Goal: Task Accomplishment & Management: Complete application form

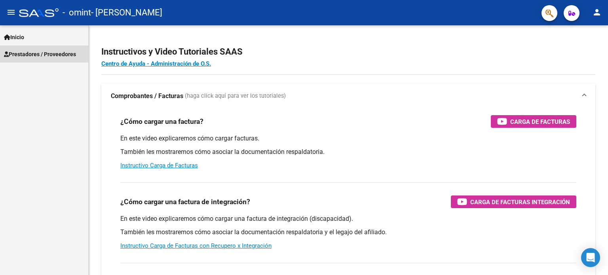
click at [26, 59] on link "Prestadores / Proveedores" at bounding box center [44, 53] width 88 height 17
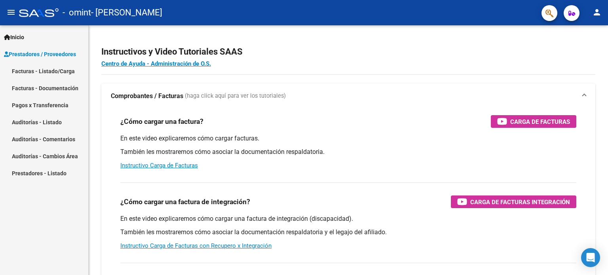
click at [32, 76] on link "Facturas - Listado/Carga" at bounding box center [44, 70] width 88 height 17
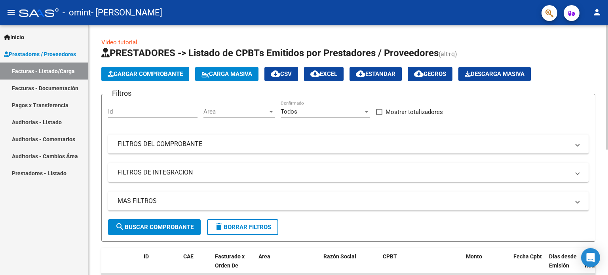
click at [159, 75] on span "Cargar Comprobante" at bounding box center [145, 73] width 75 height 7
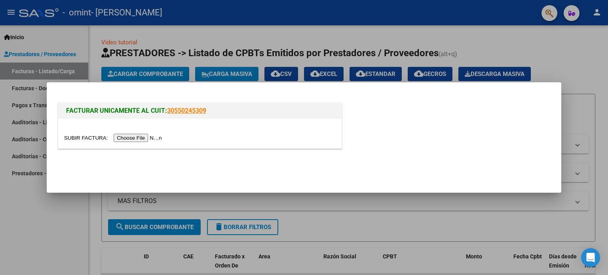
click at [138, 136] on input "file" at bounding box center [114, 138] width 100 height 8
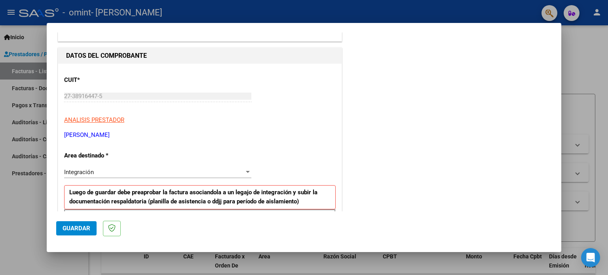
scroll to position [118, 0]
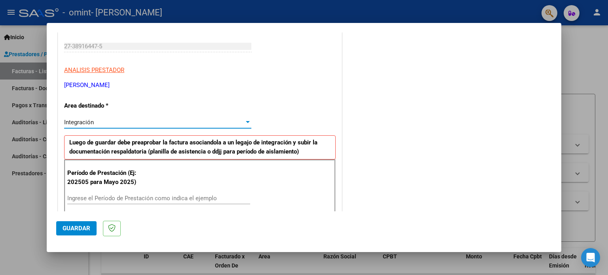
click at [147, 123] on div "Integración" at bounding box center [154, 122] width 180 height 7
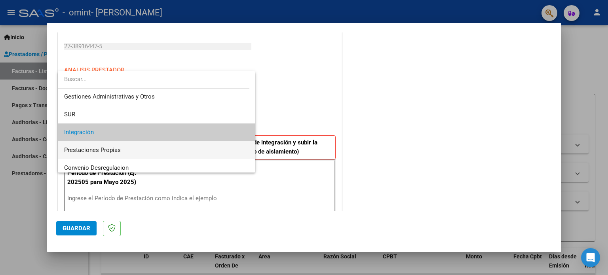
scroll to position [0, 0]
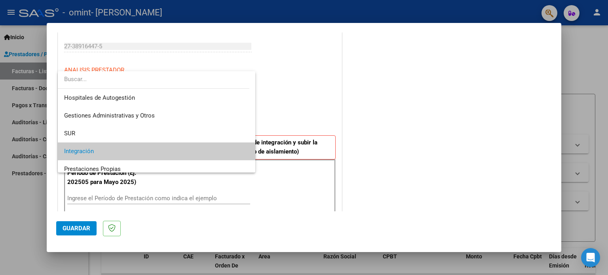
click at [170, 59] on div at bounding box center [304, 137] width 608 height 275
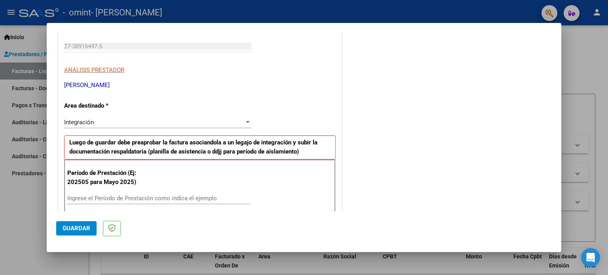
click at [84, 123] on span "Integración" at bounding box center [79, 122] width 30 height 7
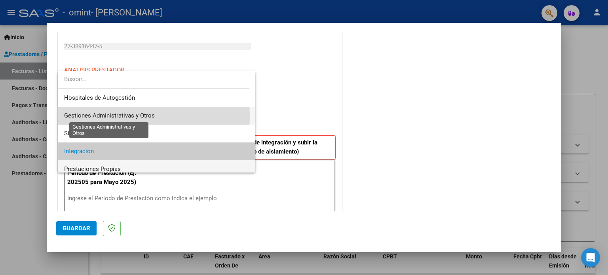
click at [98, 116] on span "Gestiones Administrativas y Otros" at bounding box center [109, 115] width 91 height 7
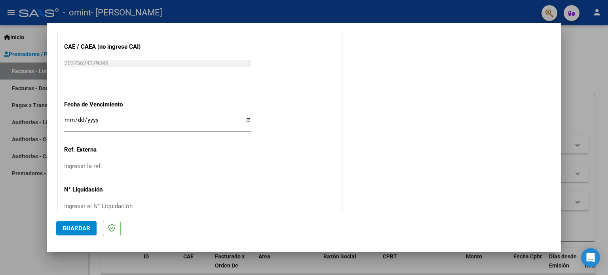
scroll to position [428, 0]
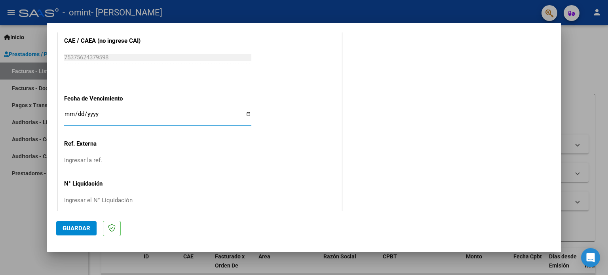
click at [96, 115] on input "Ingresar la fecha" at bounding box center [157, 117] width 187 height 13
click at [242, 115] on input "Ingresar la fecha" at bounding box center [157, 117] width 187 height 13
type input "[DATE]"
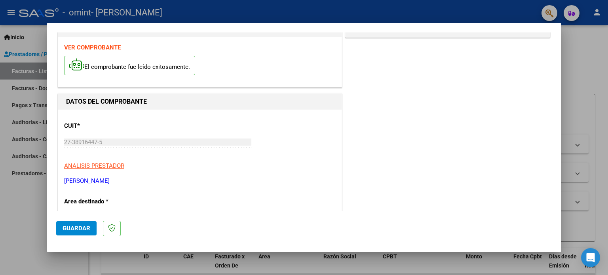
scroll to position [0, 0]
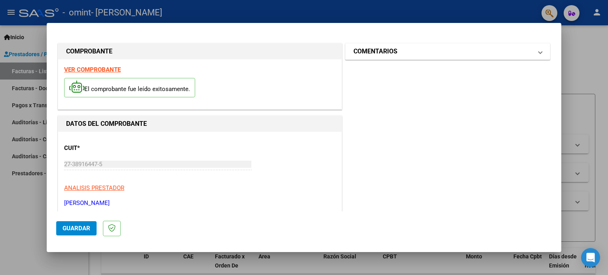
click at [430, 49] on mat-panel-title "COMENTARIOS" at bounding box center [442, 51] width 179 height 9
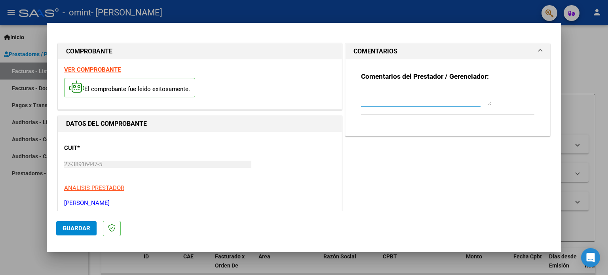
click at [443, 104] on textarea at bounding box center [426, 97] width 131 height 16
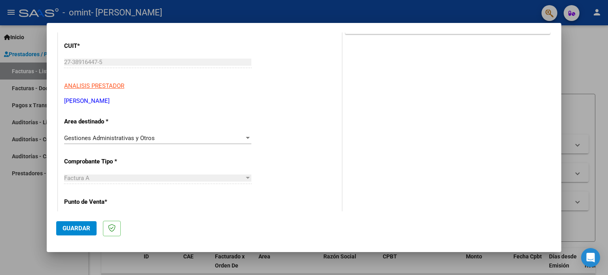
scroll to position [122, 0]
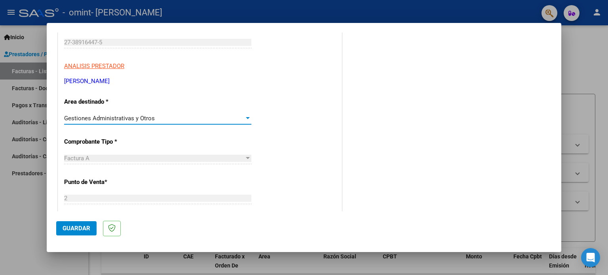
click at [117, 117] on span "Gestiones Administrativas y Otros" at bounding box center [109, 118] width 91 height 7
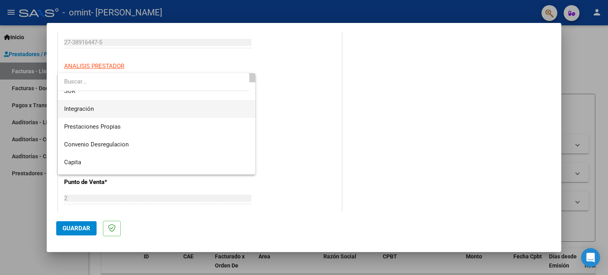
scroll to position [45, 0]
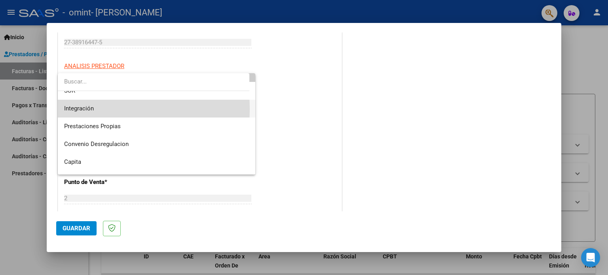
click at [97, 108] on span "Integración" at bounding box center [156, 109] width 185 height 18
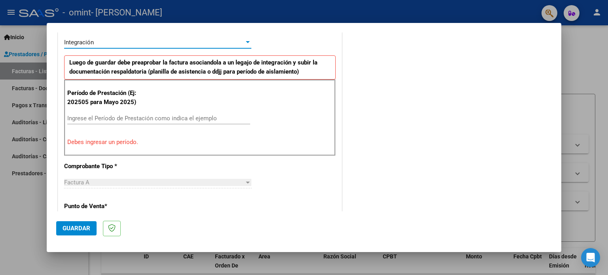
scroll to position [198, 0]
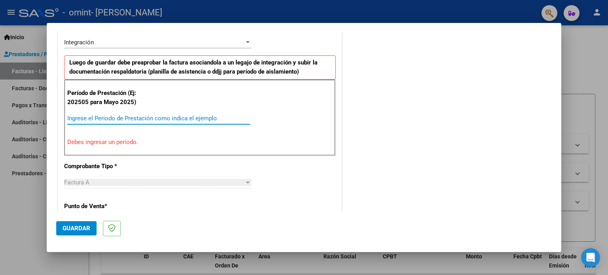
click at [97, 117] on input "Ingrese el Período de Prestación como indica el ejemplo" at bounding box center [158, 118] width 183 height 7
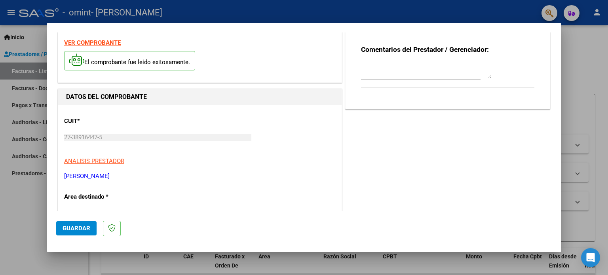
scroll to position [0, 0]
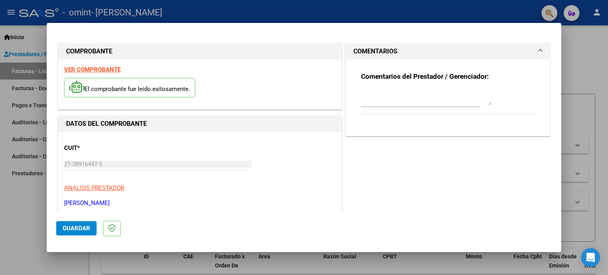
type input "202508"
click at [75, 225] on span "Guardar" at bounding box center [76, 228] width 28 height 7
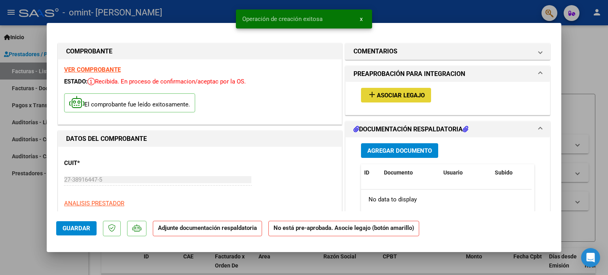
click at [397, 100] on button "add Asociar Legajo" at bounding box center [396, 95] width 70 height 15
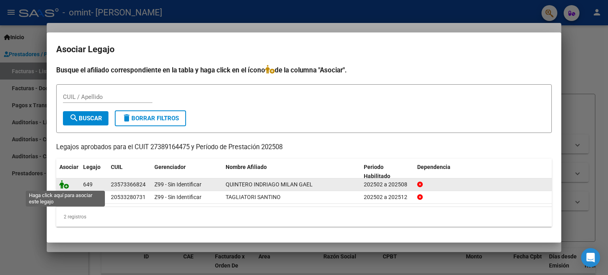
click at [65, 184] on icon at bounding box center [63, 184] width 9 height 9
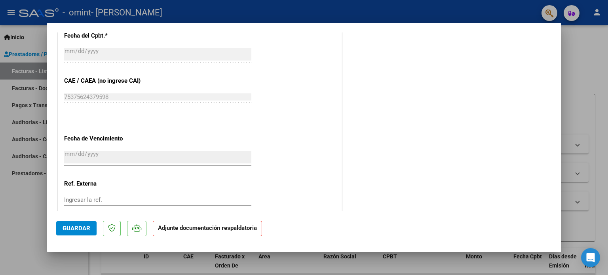
scroll to position [528, 0]
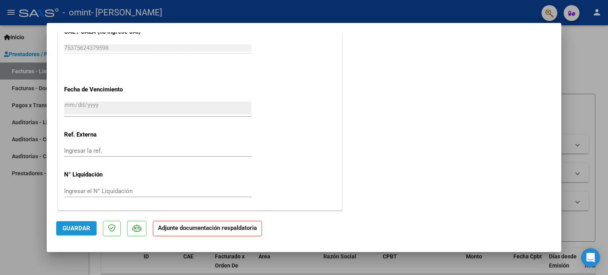
click at [74, 231] on span "Guardar" at bounding box center [76, 228] width 28 height 7
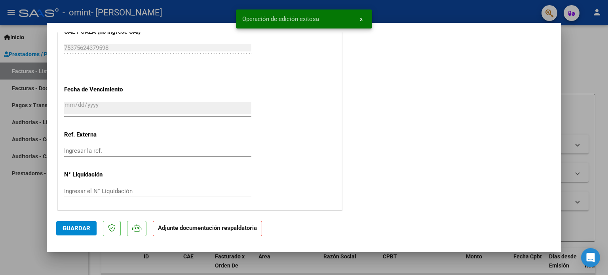
click at [191, 227] on strong "Adjunte documentación respaldatoria" at bounding box center [207, 227] width 99 height 7
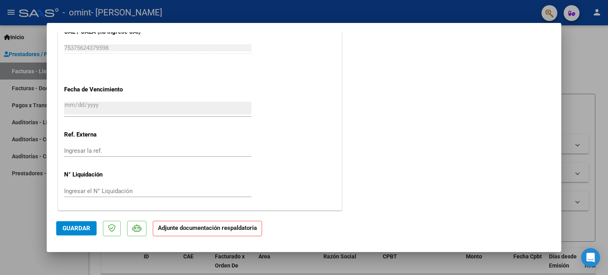
click at [204, 228] on strong "Adjunte documentación respaldatoria" at bounding box center [207, 227] width 99 height 7
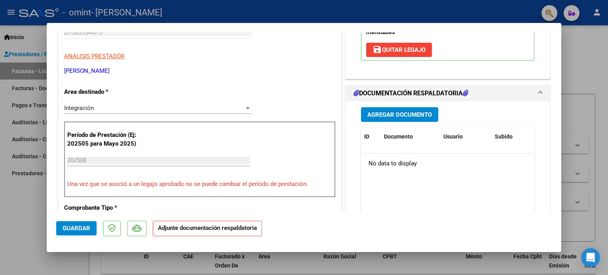
scroll to position [146, 0]
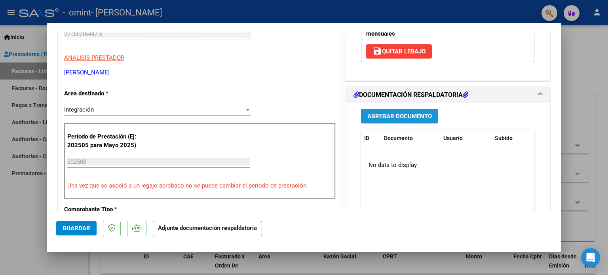
click at [395, 114] on span "Agregar Documento" at bounding box center [399, 116] width 64 height 7
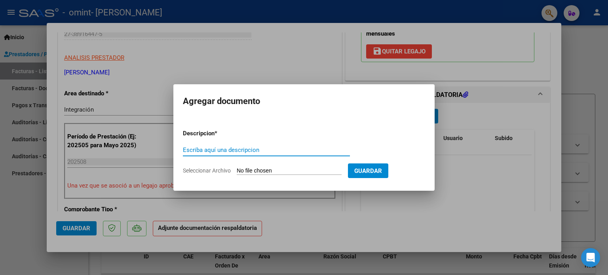
click at [274, 152] on input "Escriba aquí una descripcion" at bounding box center [266, 149] width 167 height 7
type input "[PERSON_NAME] [PERSON_NAME] 2025 TO"
click at [264, 170] on input "Seleccionar Archivo" at bounding box center [289, 171] width 105 height 8
type input "C:\fakepath\[PERSON_NAME] [PERSON_NAME] 2025 TO.pdf"
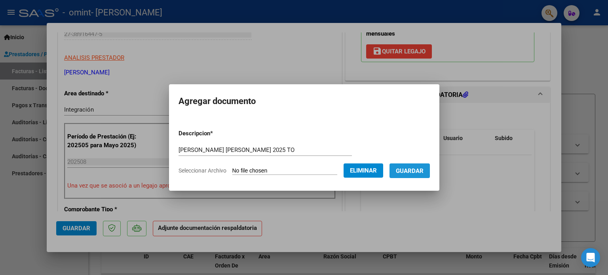
click at [419, 171] on span "Guardar" at bounding box center [410, 170] width 28 height 7
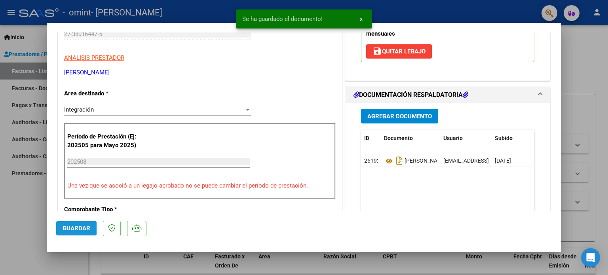
click at [73, 228] on span "Guardar" at bounding box center [76, 228] width 28 height 7
click at [600, 89] on div at bounding box center [304, 137] width 608 height 275
type input "$ 0,00"
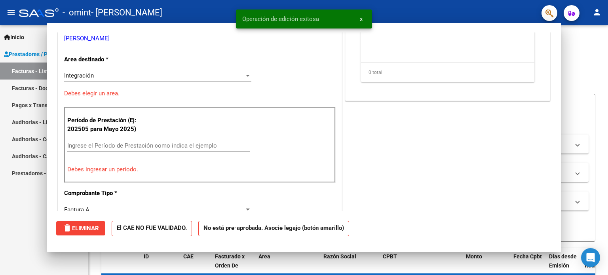
scroll to position [0, 0]
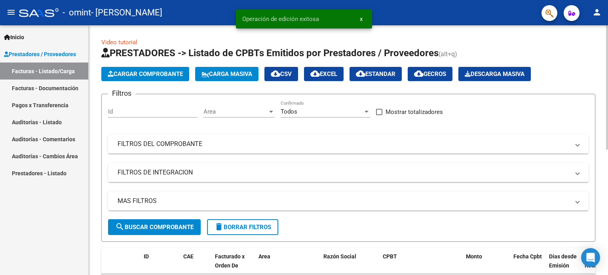
click at [162, 74] on span "Cargar Comprobante" at bounding box center [145, 73] width 75 height 7
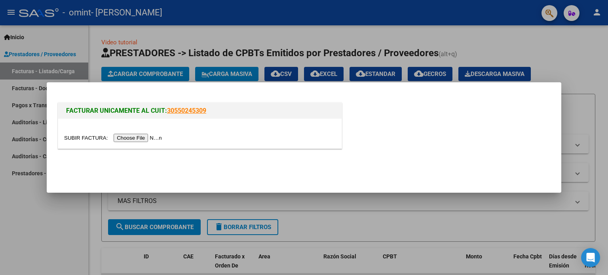
click at [139, 138] on input "file" at bounding box center [114, 138] width 100 height 8
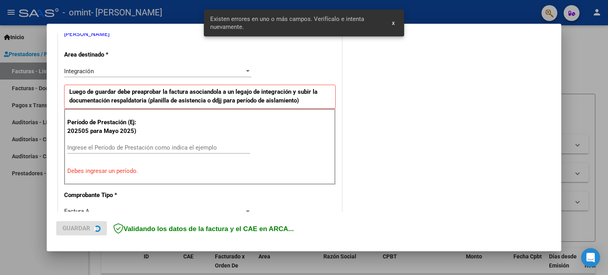
scroll to position [170, 0]
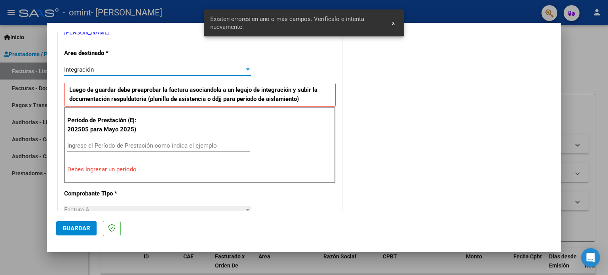
click at [130, 68] on div "Integración" at bounding box center [154, 69] width 180 height 7
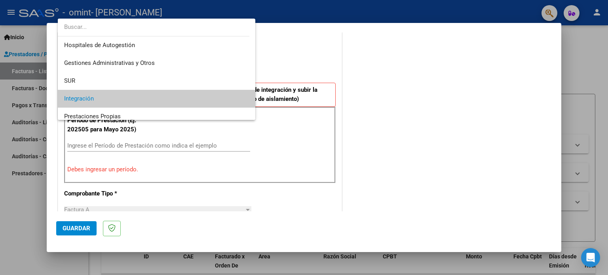
scroll to position [29, 0]
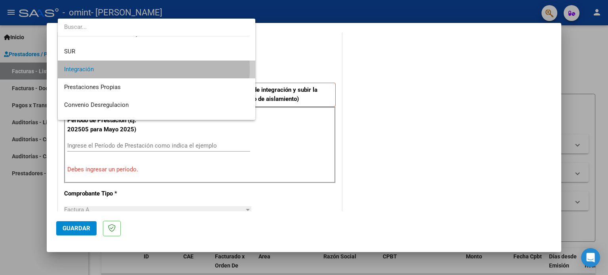
click at [130, 68] on span "Integración" at bounding box center [156, 70] width 185 height 18
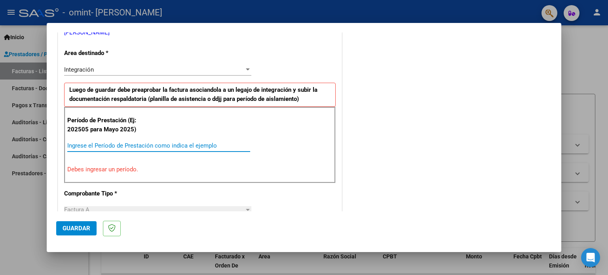
click at [121, 144] on input "Ingrese el Período de Prestación como indica el ejemplo" at bounding box center [158, 145] width 183 height 7
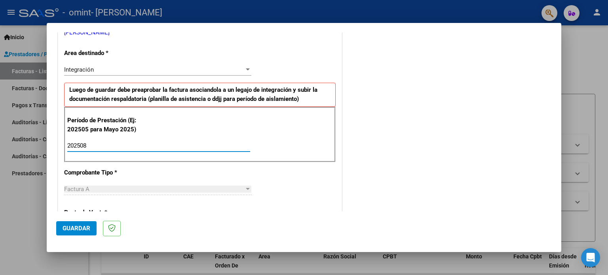
type input "202508"
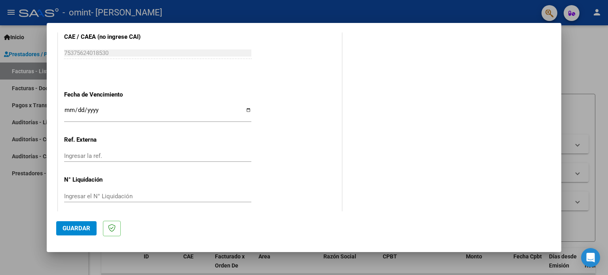
scroll to position [512, 0]
click at [244, 110] on input "Ingresar la fecha" at bounding box center [157, 112] width 187 height 13
type input "[DATE]"
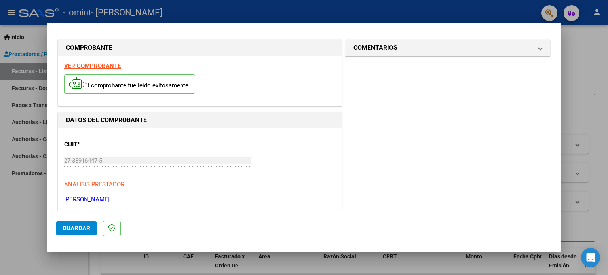
scroll to position [0, 0]
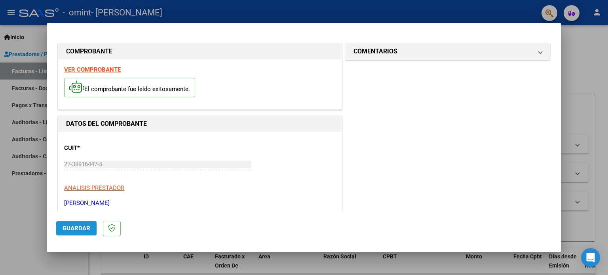
click at [80, 231] on span "Guardar" at bounding box center [76, 228] width 28 height 7
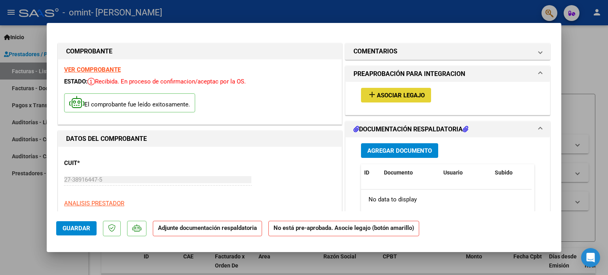
click at [403, 95] on span "Asociar Legajo" at bounding box center [401, 95] width 48 height 7
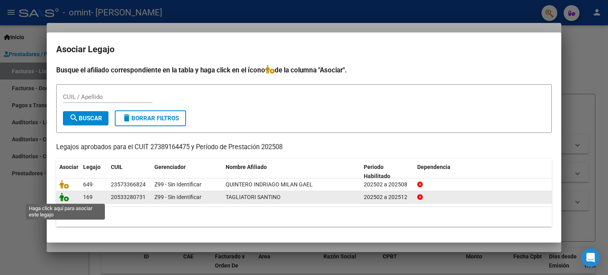
click at [66, 199] on icon at bounding box center [63, 197] width 9 height 9
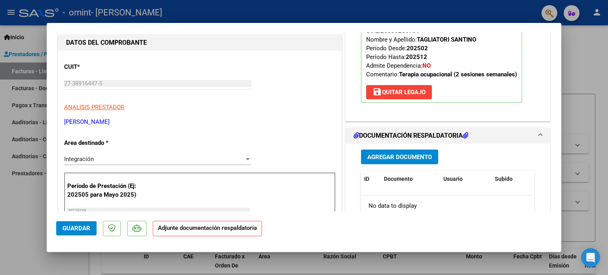
scroll to position [121, 0]
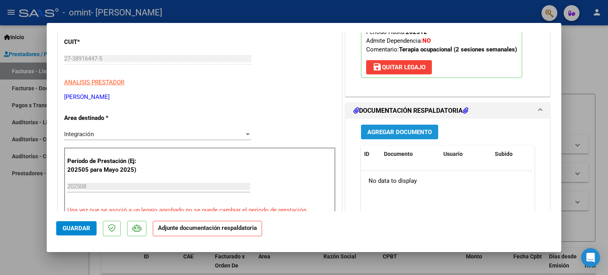
click at [411, 129] on span "Agregar Documento" at bounding box center [399, 132] width 64 height 7
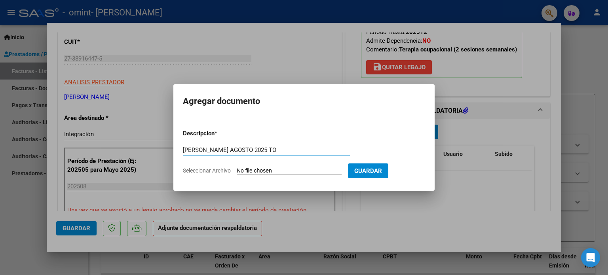
type input "[PERSON_NAME] AGOSTO 2025 TO"
click at [316, 169] on input "Seleccionar Archivo" at bounding box center [289, 171] width 105 height 8
type input "C:\fakepath\[PERSON_NAME] AGOSTO 2025 TO.pdf"
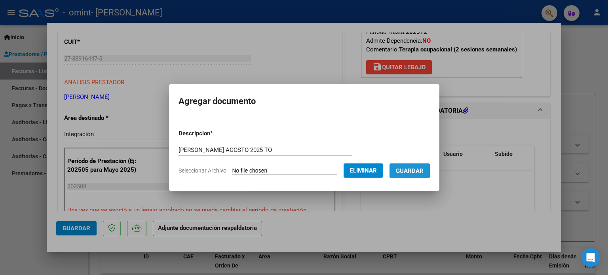
click at [423, 172] on span "Guardar" at bounding box center [410, 170] width 28 height 7
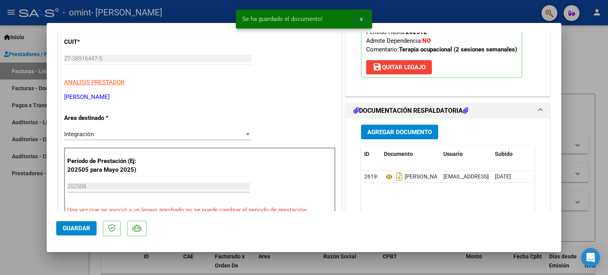
click at [360, 15] on span "x" at bounding box center [361, 18] width 3 height 7
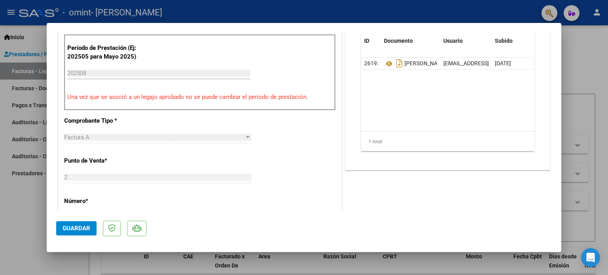
scroll to position [237, 0]
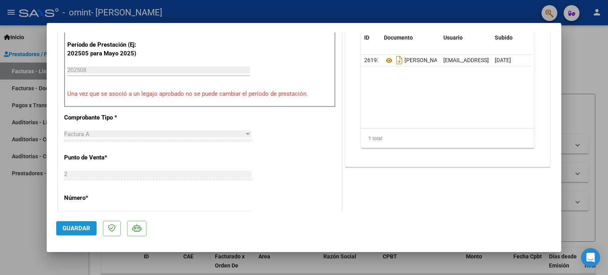
click at [71, 227] on span "Guardar" at bounding box center [76, 228] width 28 height 7
click at [592, 39] on div at bounding box center [304, 137] width 608 height 275
type input "$ 0,00"
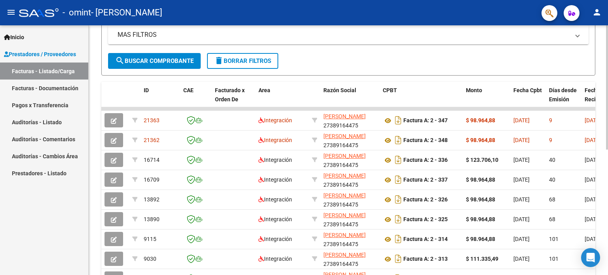
scroll to position [168, 0]
